Goal: Leave review/rating: Leave review/rating

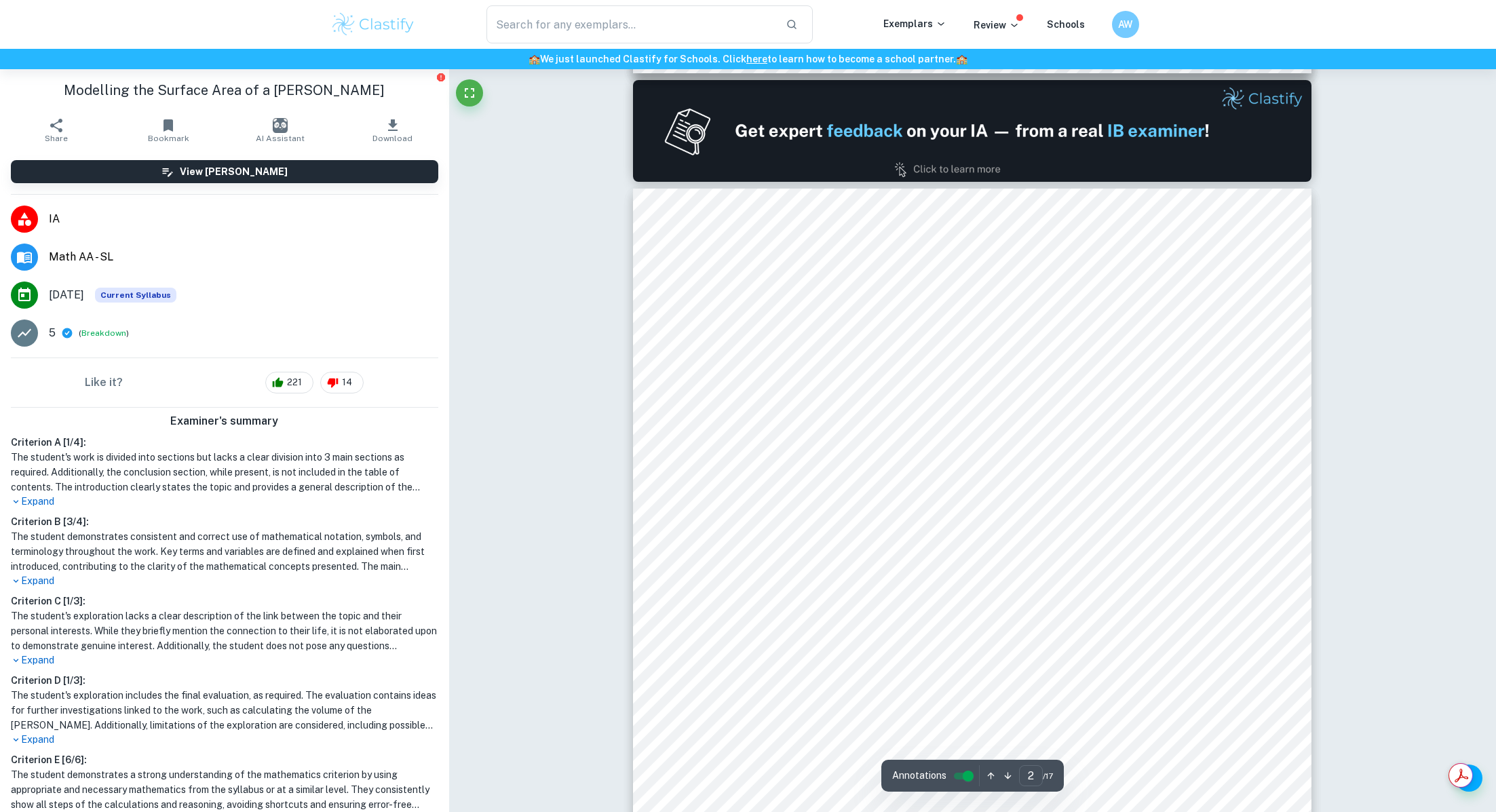
scroll to position [1277, 0]
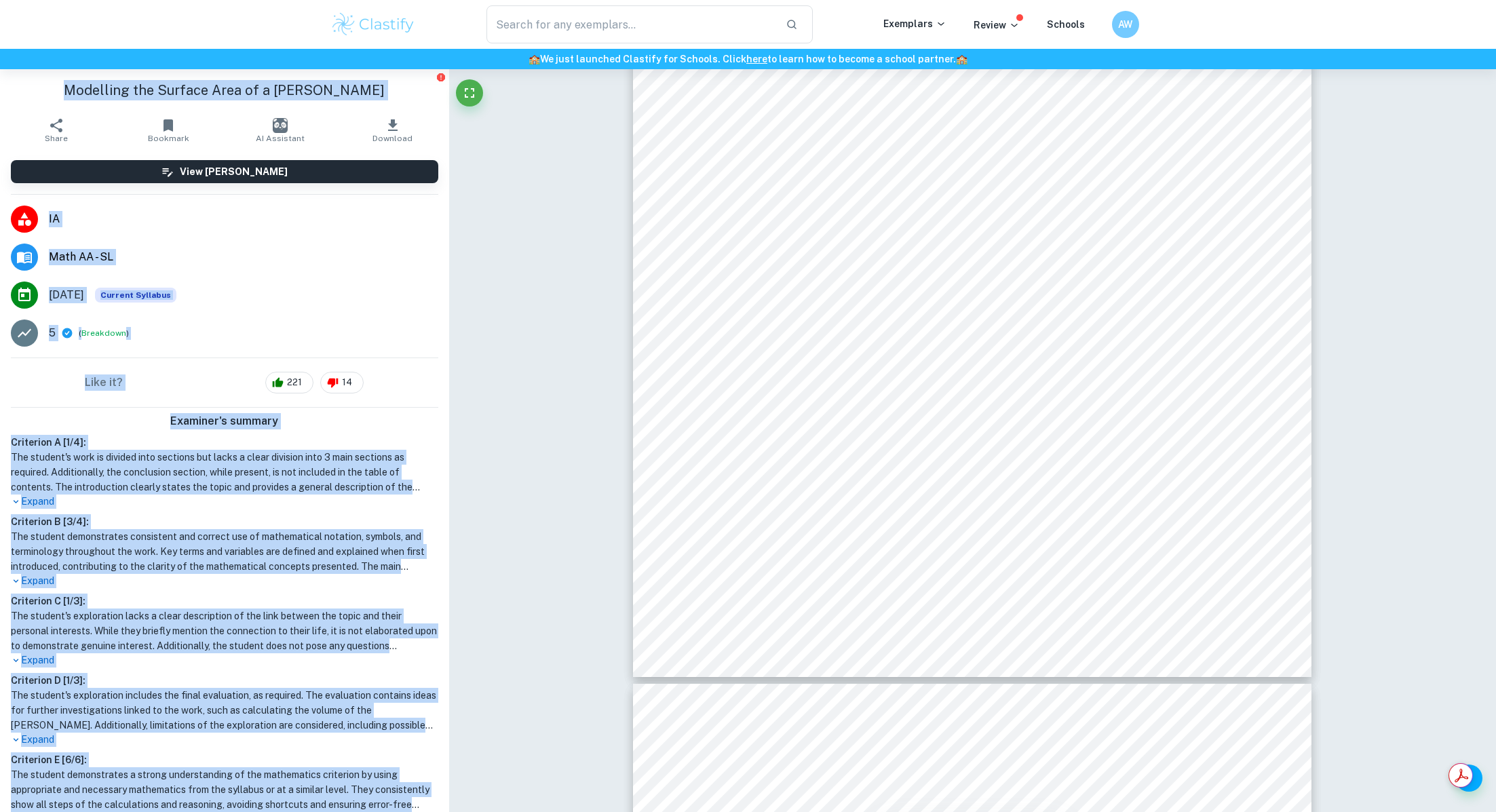
drag, startPoint x: 97, startPoint y: 95, endPoint x: 526, endPoint y: 105, distance: 429.1
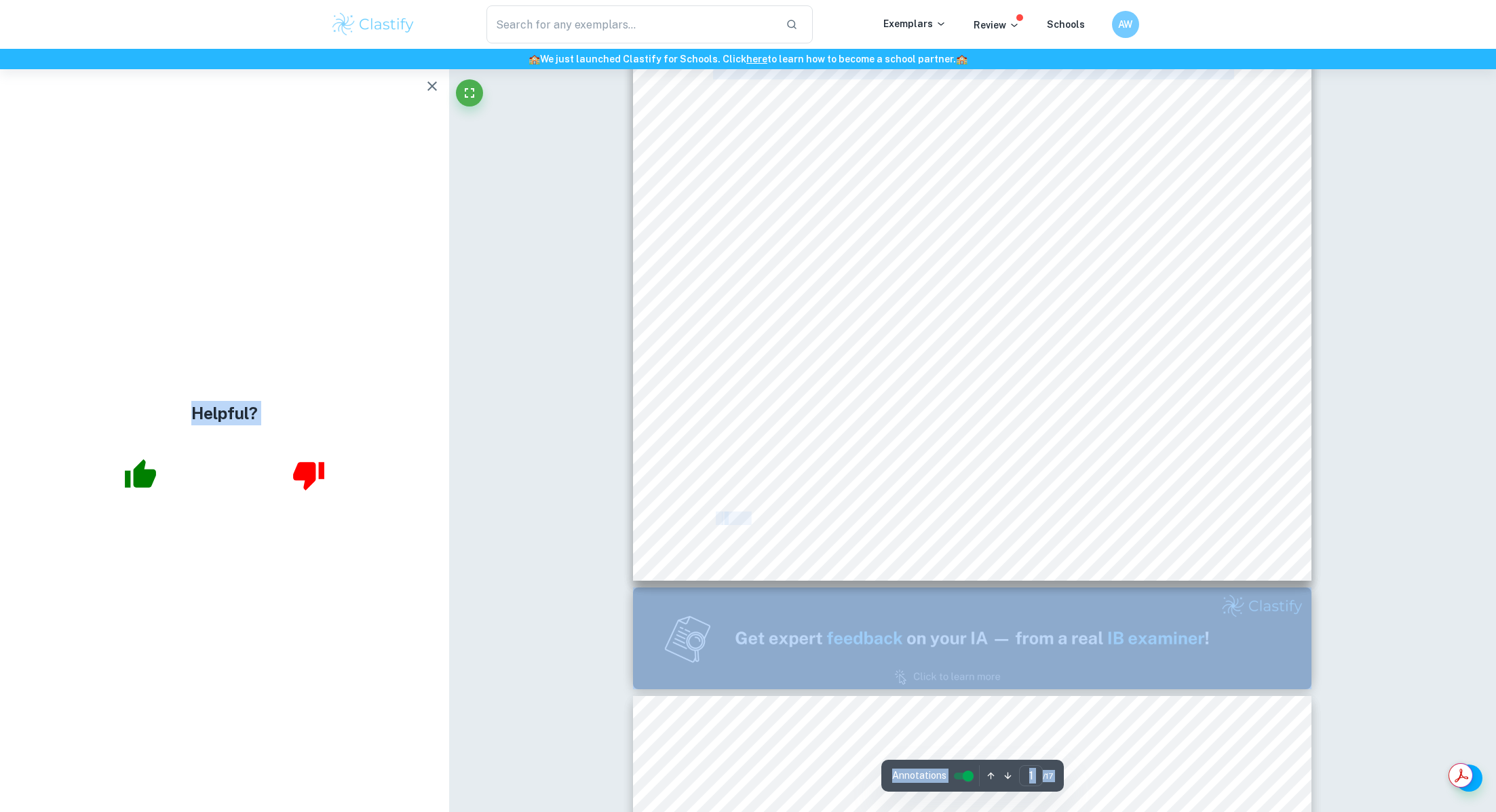
scroll to position [0, 0]
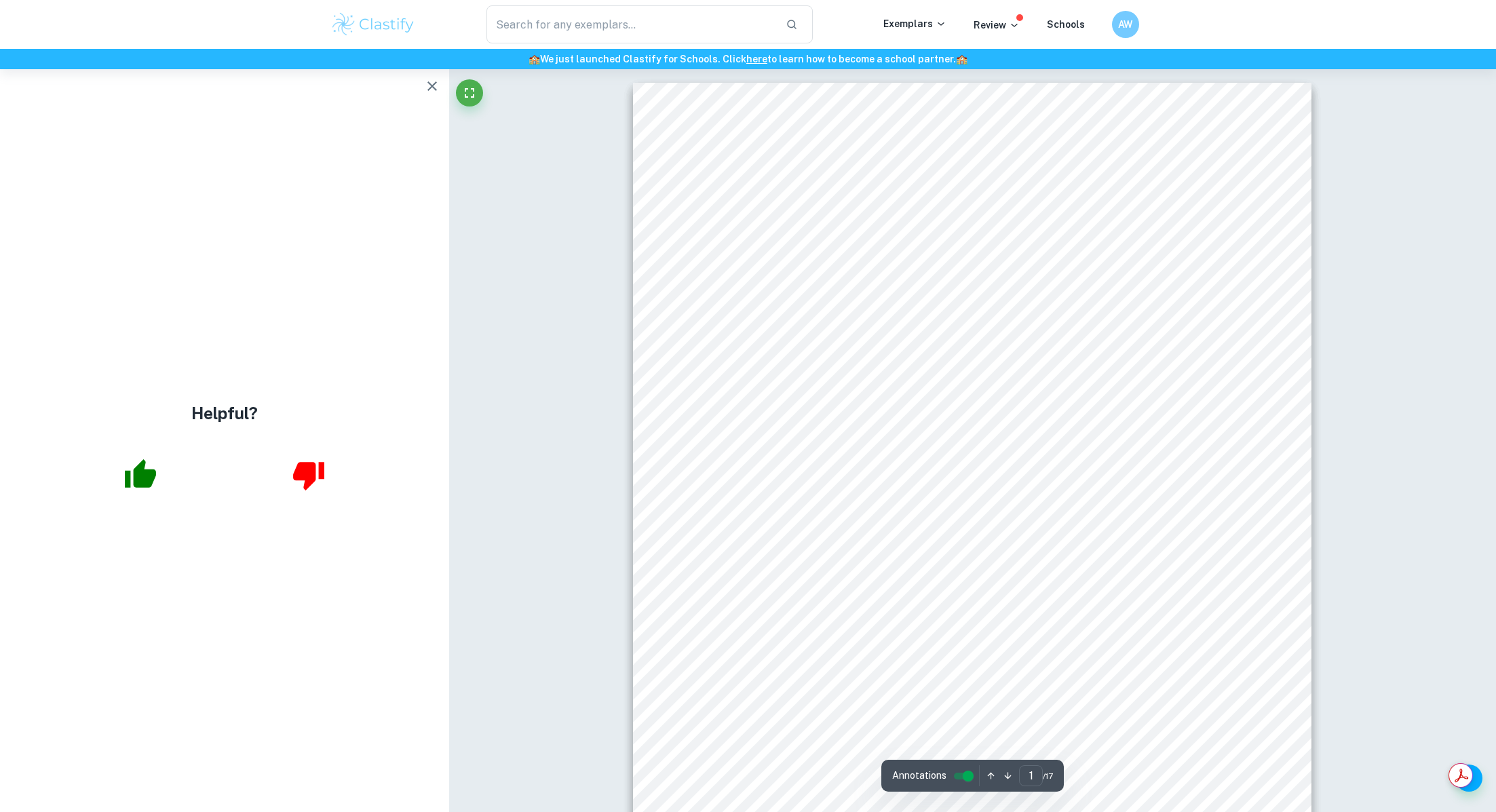
click at [1082, 474] on div "| Page SL AA Mathematics Exploration Modelling the Surface Area of a [PERSON_NA…" at bounding box center [972, 521] width 678 height 878
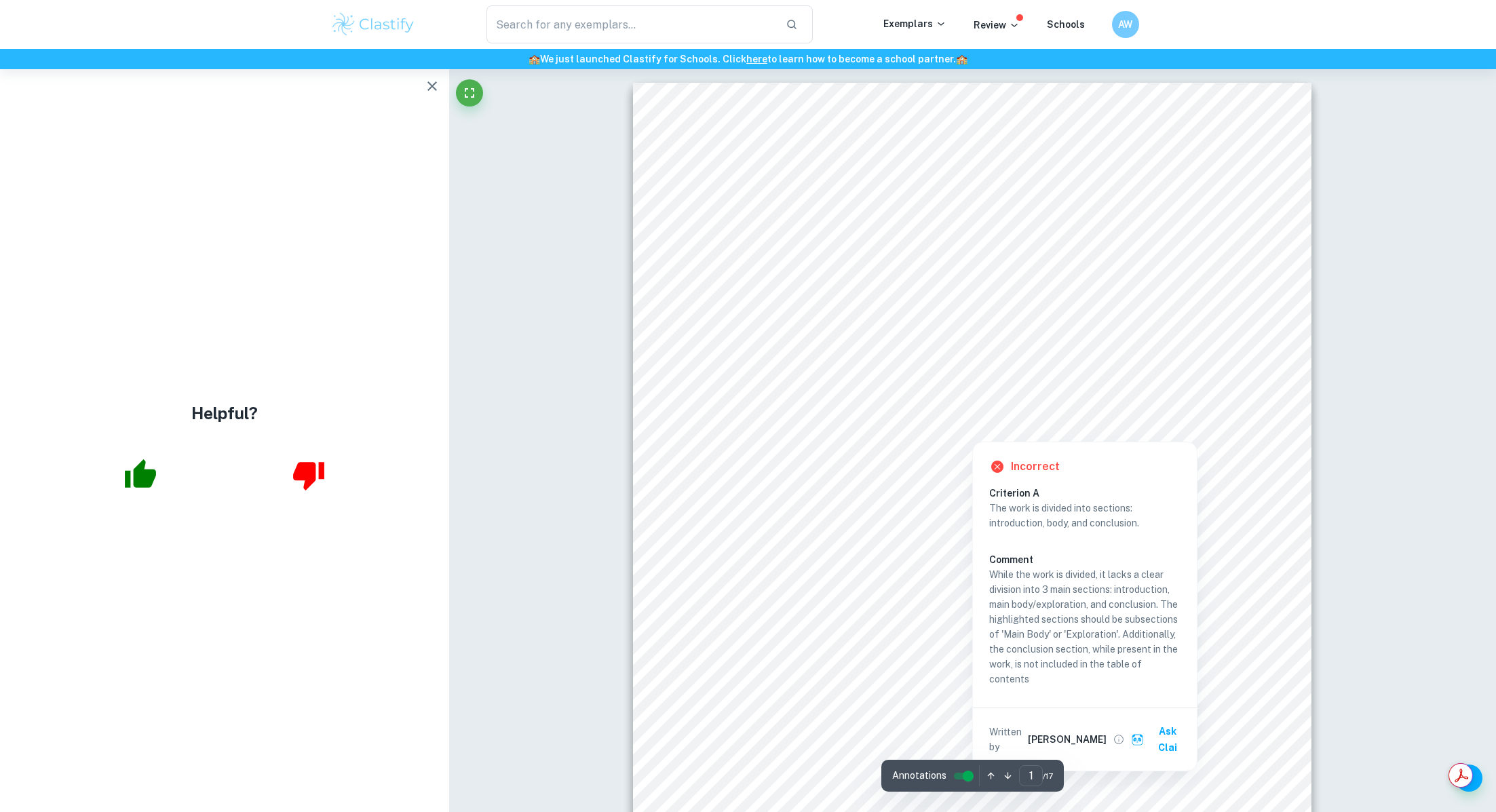
click at [428, 86] on icon "button" at bounding box center [432, 86] width 16 height 16
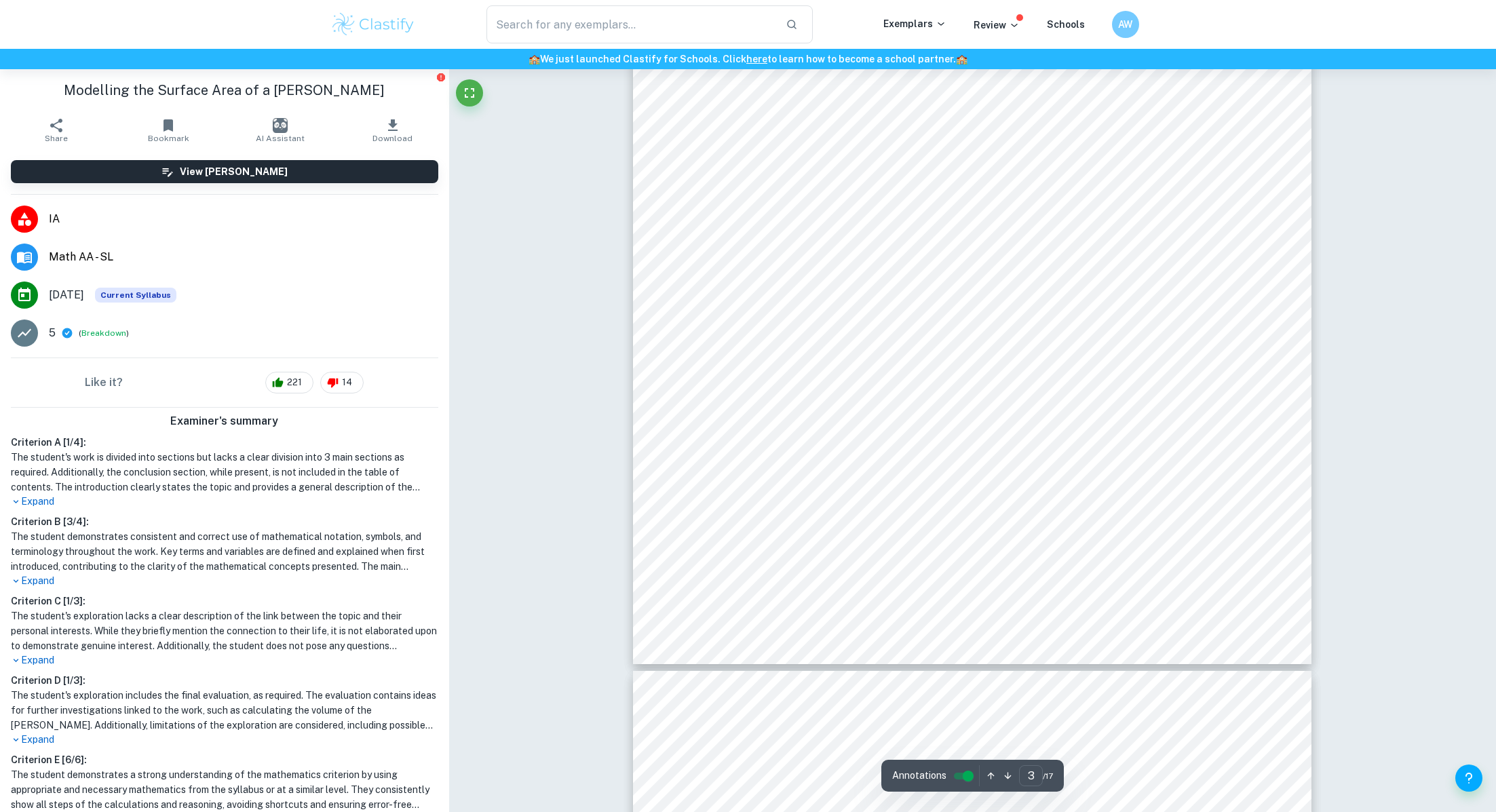
scroll to position [121, 0]
type input "1"
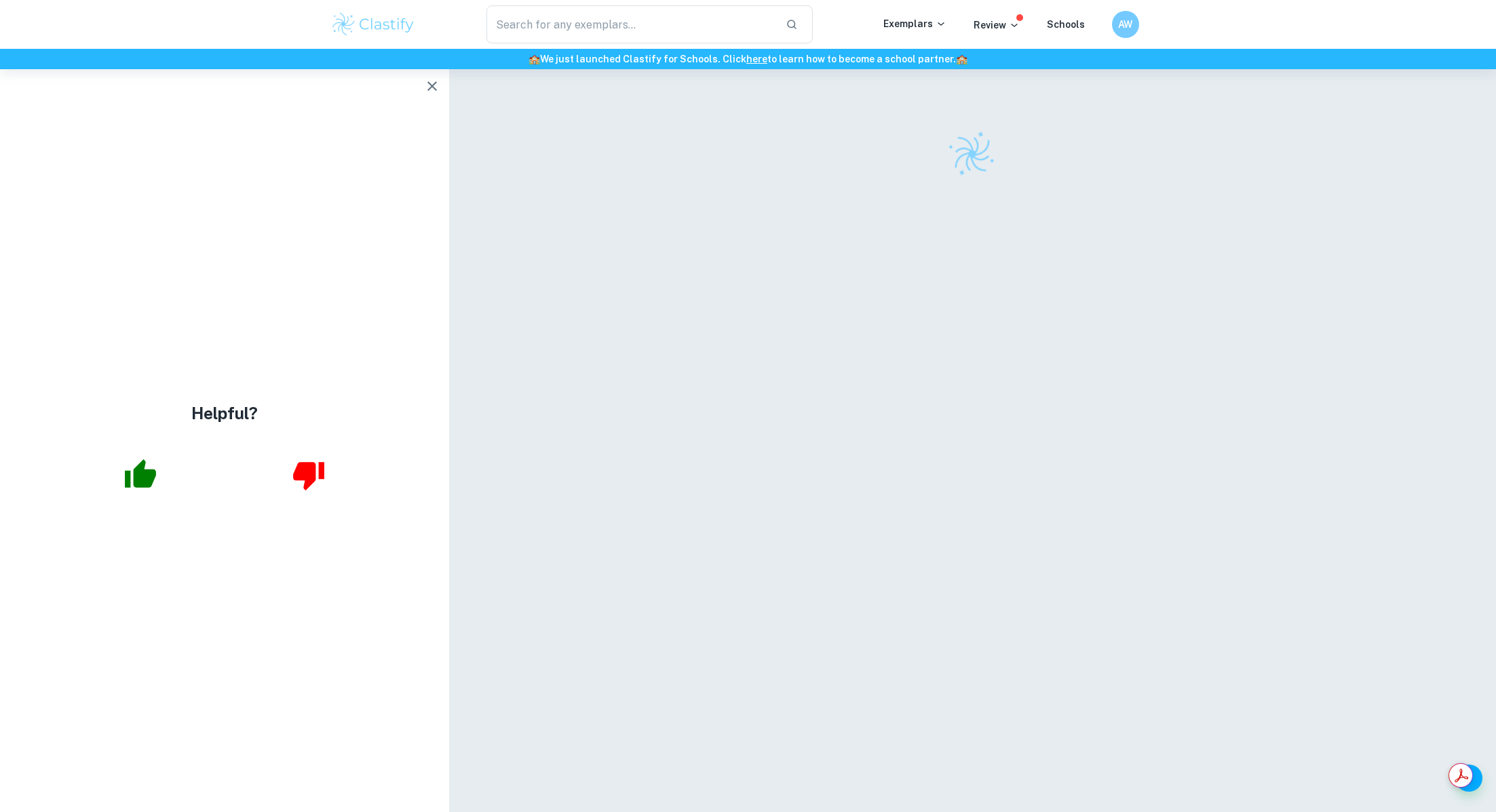
scroll to position [69, 0]
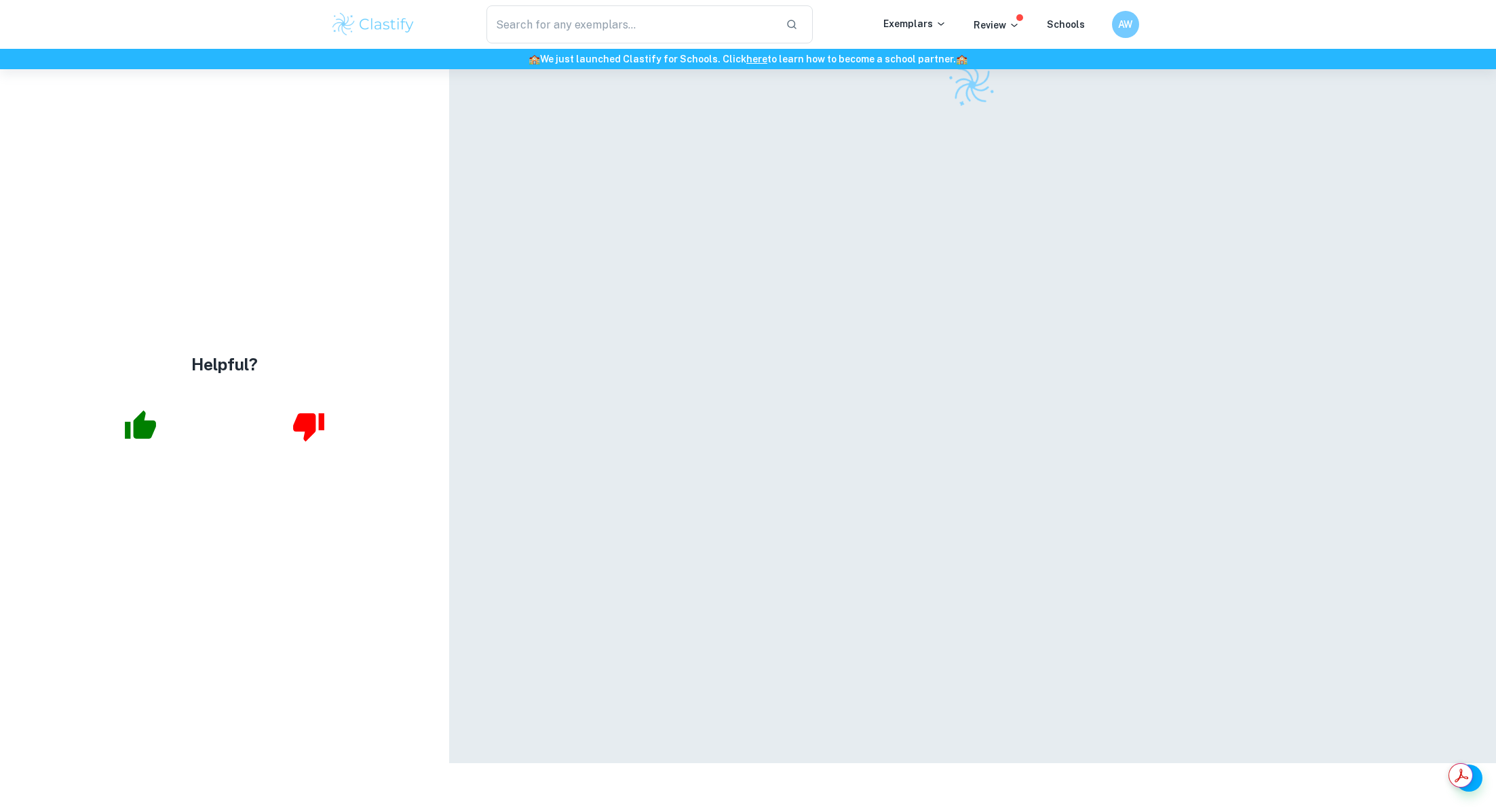
click at [244, 230] on div "Helpful?" at bounding box center [224, 392] width 449 height 743
